Goal: Find specific page/section: Find specific page/section

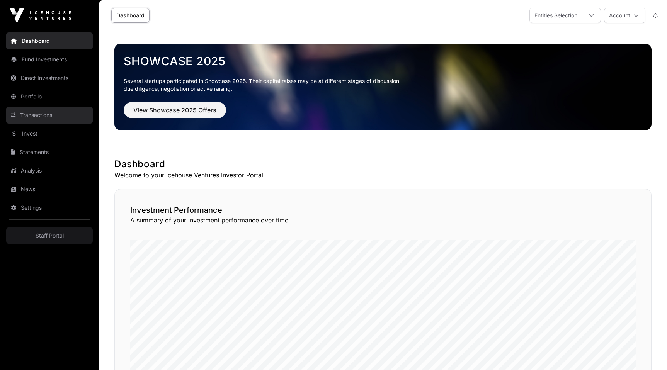
click at [60, 113] on link "Transactions" at bounding box center [49, 115] width 87 height 17
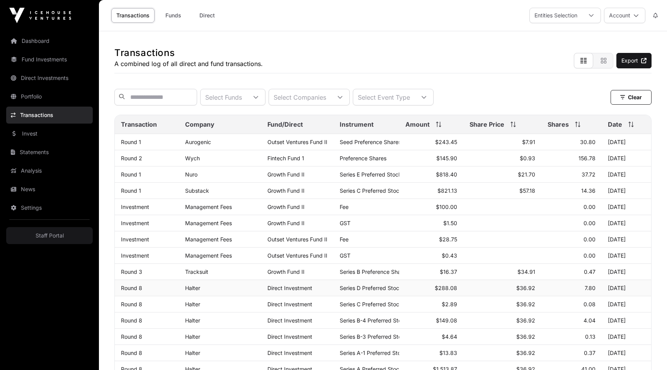
scroll to position [340, 0]
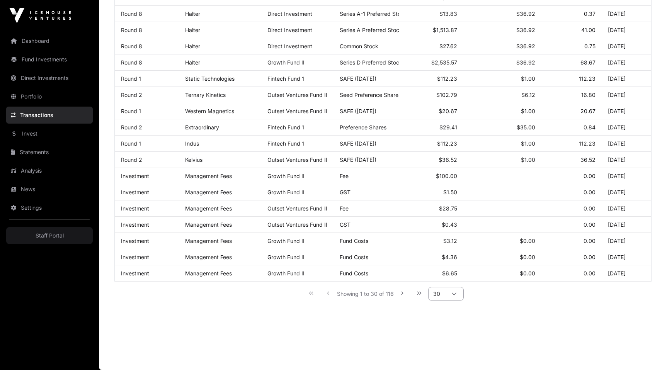
click at [451, 292] on div at bounding box center [454, 294] width 19 height 13
click at [533, 335] on main "Transactions A combined log of all direct and fund transactions. Export Select …" at bounding box center [383, 31] width 568 height 679
click at [261, 364] on main "Transactions A combined log of all direct and fund transactions. Export Select …" at bounding box center [383, 31] width 568 height 679
